Goal: Find specific page/section: Find specific page/section

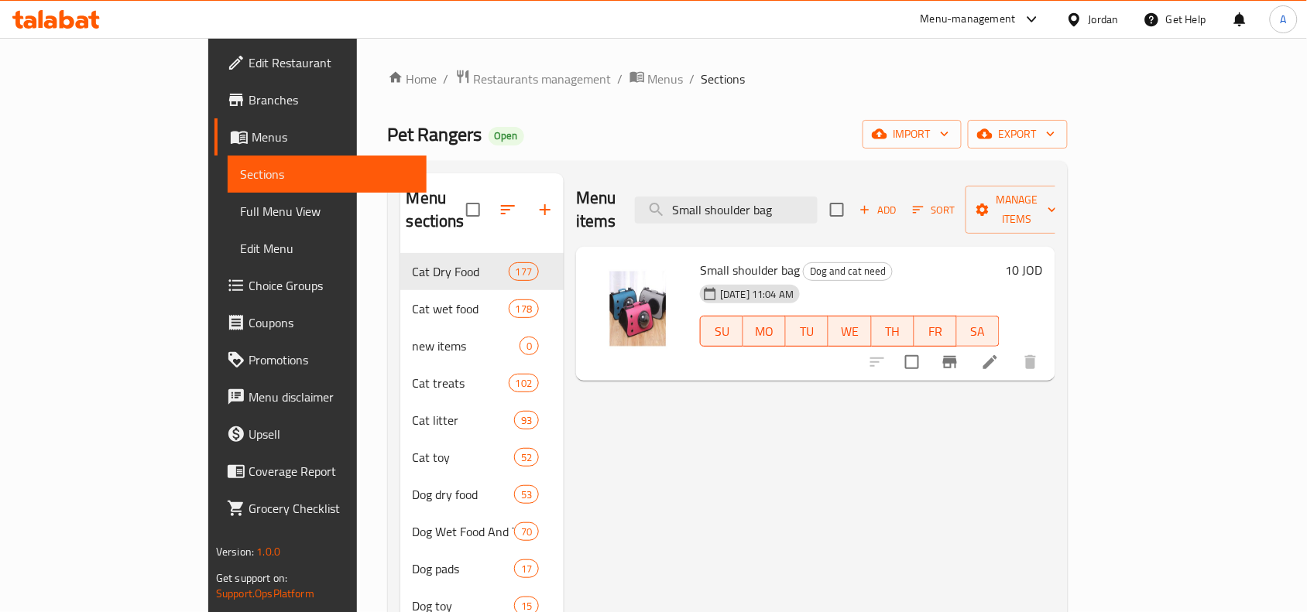
click at [1111, 26] on div "Jordan" at bounding box center [1103, 19] width 30 height 17
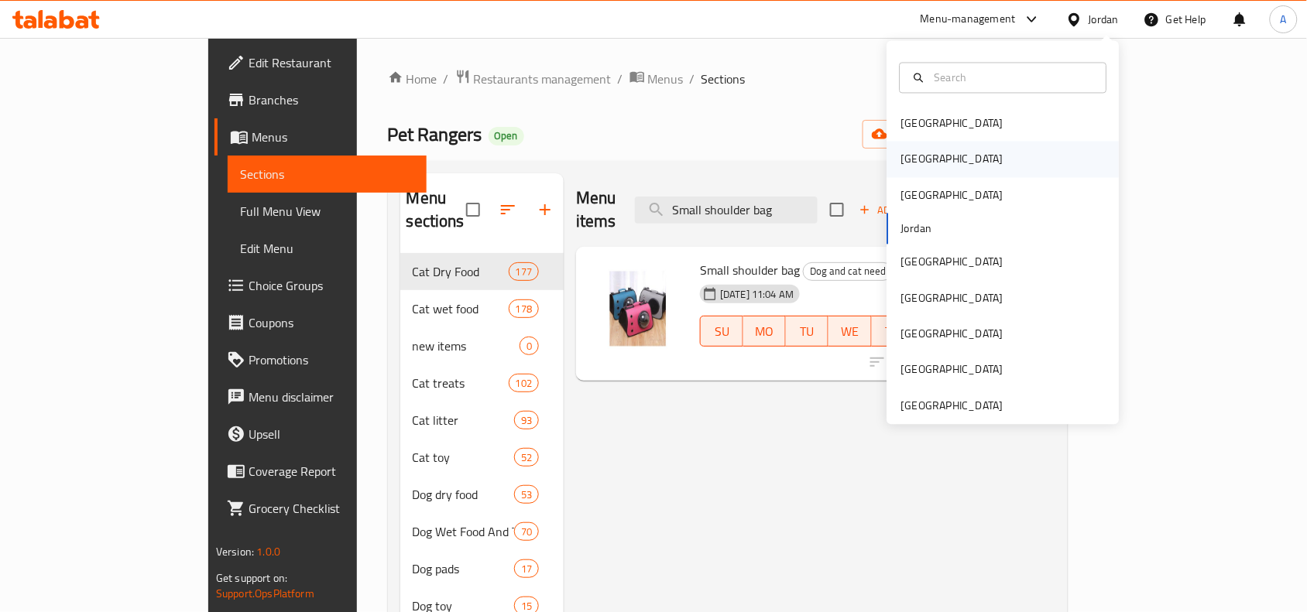
click at [901, 153] on div "[GEOGRAPHIC_DATA]" at bounding box center [952, 159] width 102 height 17
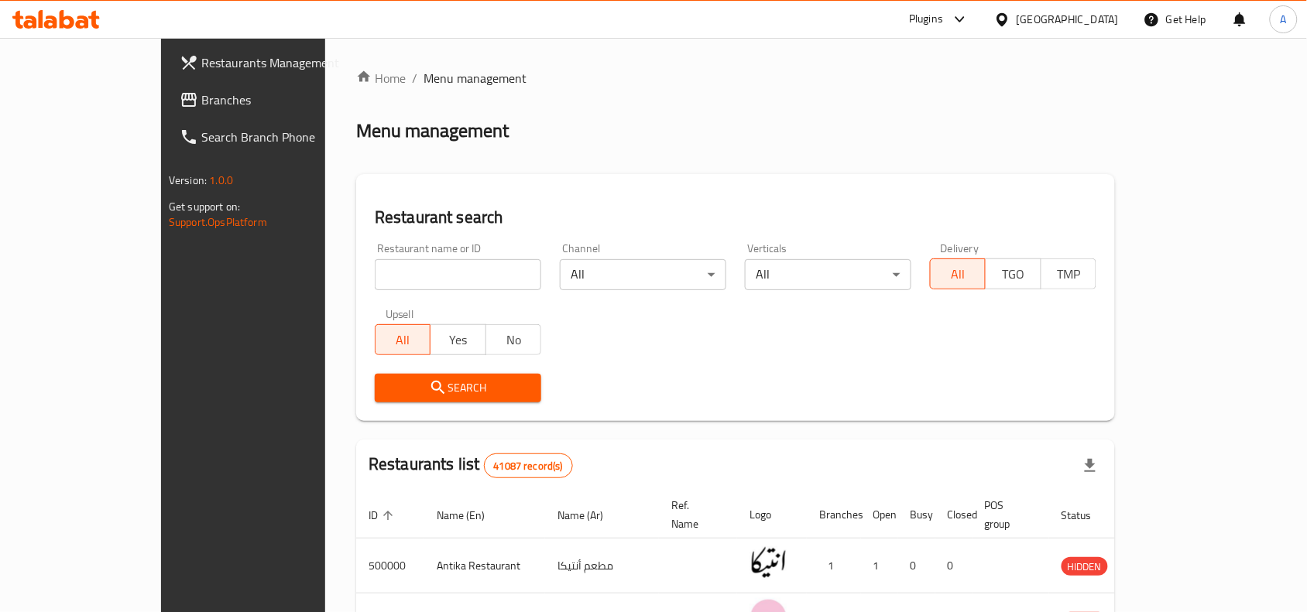
click at [467, 279] on input "search" at bounding box center [458, 274] width 166 height 31
paste input "667631"
click at [375, 279] on input "667631" at bounding box center [458, 274] width 166 height 31
type input "667631"
click button "Search" at bounding box center [458, 388] width 166 height 29
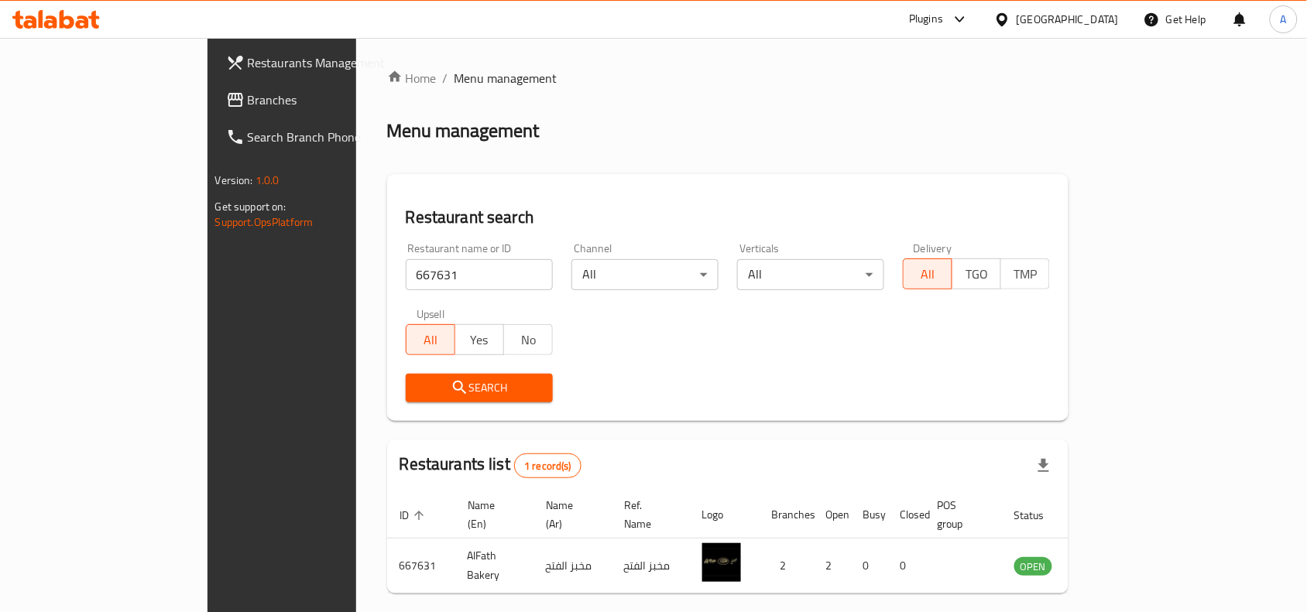
click at [248, 108] on span "Branches" at bounding box center [331, 100] width 166 height 19
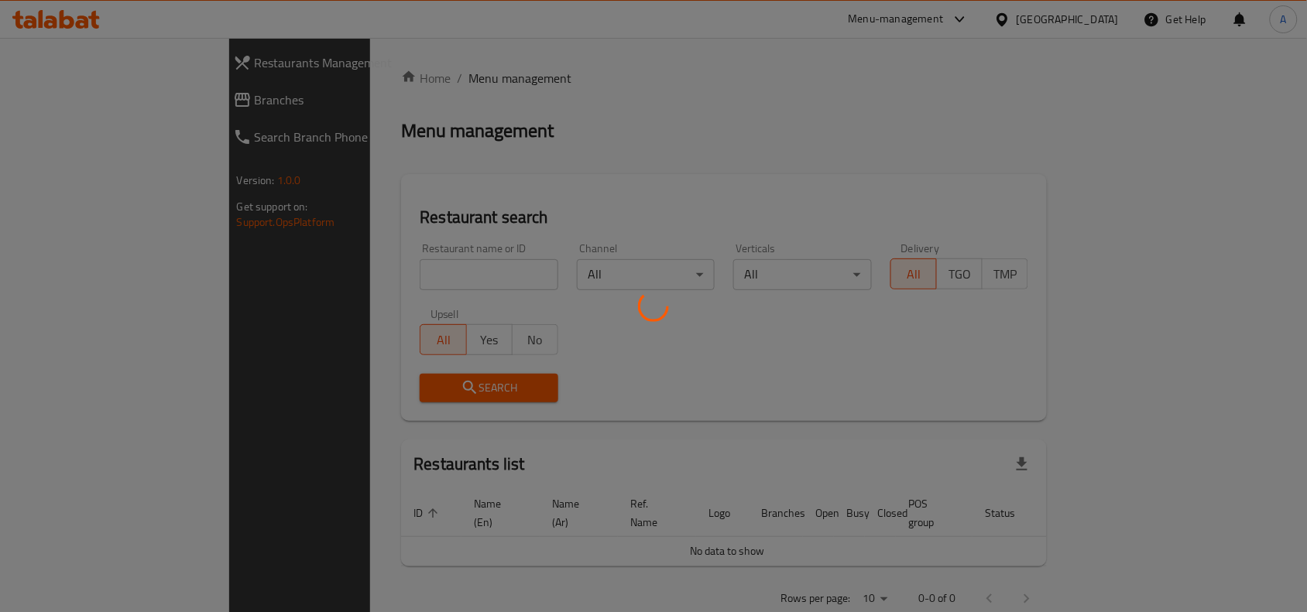
click at [375, 249] on div at bounding box center [653, 306] width 1307 height 612
click at [454, 279] on div at bounding box center [653, 306] width 1307 height 612
click at [554, 279] on div at bounding box center [653, 306] width 1307 height 612
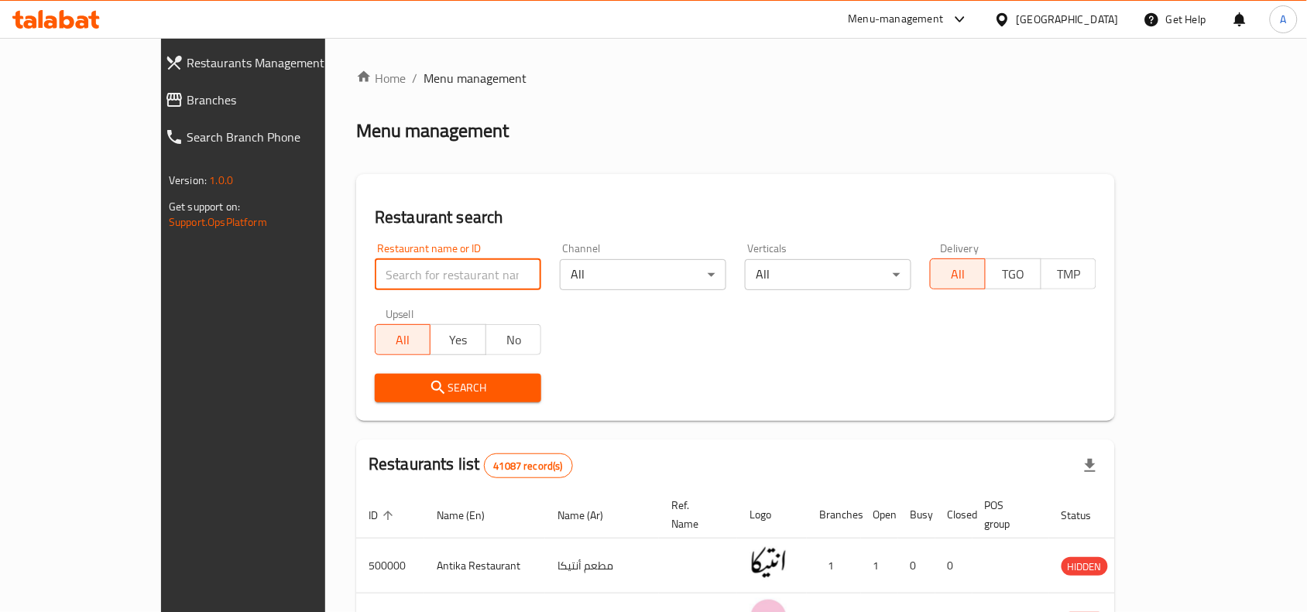
click at [468, 259] on input "search" at bounding box center [458, 274] width 166 height 31
paste input "667631"
type input "667631"
